Goal: Task Accomplishment & Management: Use online tool/utility

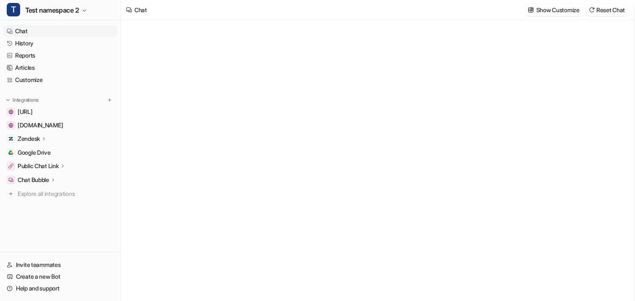
type textarea "**********"
click at [39, 80] on link "Customize" at bounding box center [60, 80] width 114 height 12
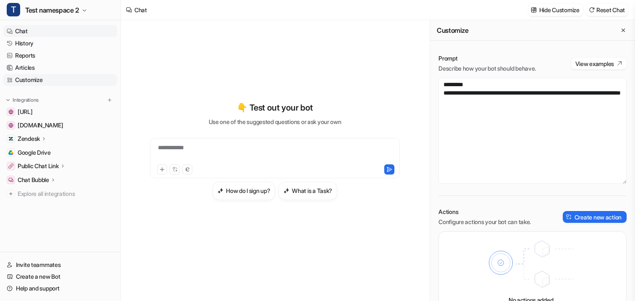
click at [29, 80] on link "Customize" at bounding box center [60, 80] width 114 height 12
click at [45, 79] on link "Customize" at bounding box center [60, 80] width 114 height 12
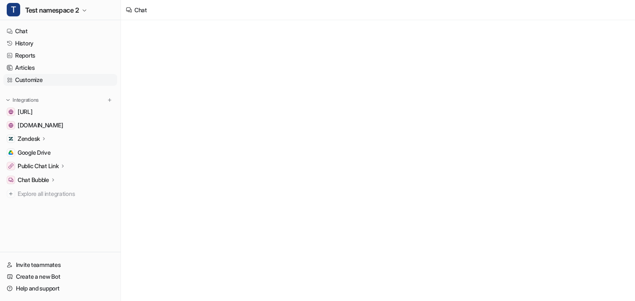
click at [45, 79] on link "Customize" at bounding box center [60, 80] width 114 height 12
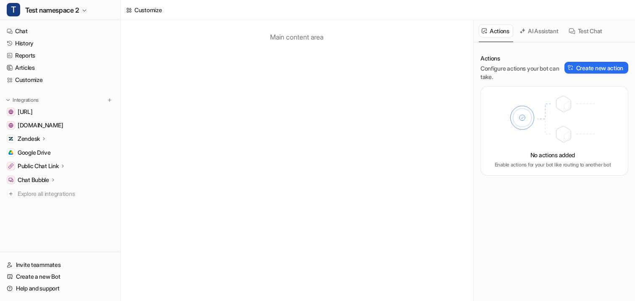
click at [537, 38] on div "AI Assistant" at bounding box center [540, 31] width 46 height 22
click at [541, 32] on button "AI Assistant" at bounding box center [540, 30] width 46 height 13
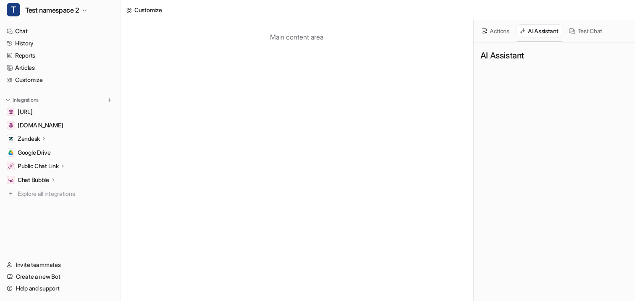
click at [593, 33] on button "Test Chat" at bounding box center [586, 30] width 40 height 13
